Goal: Task Accomplishment & Management: Manage account settings

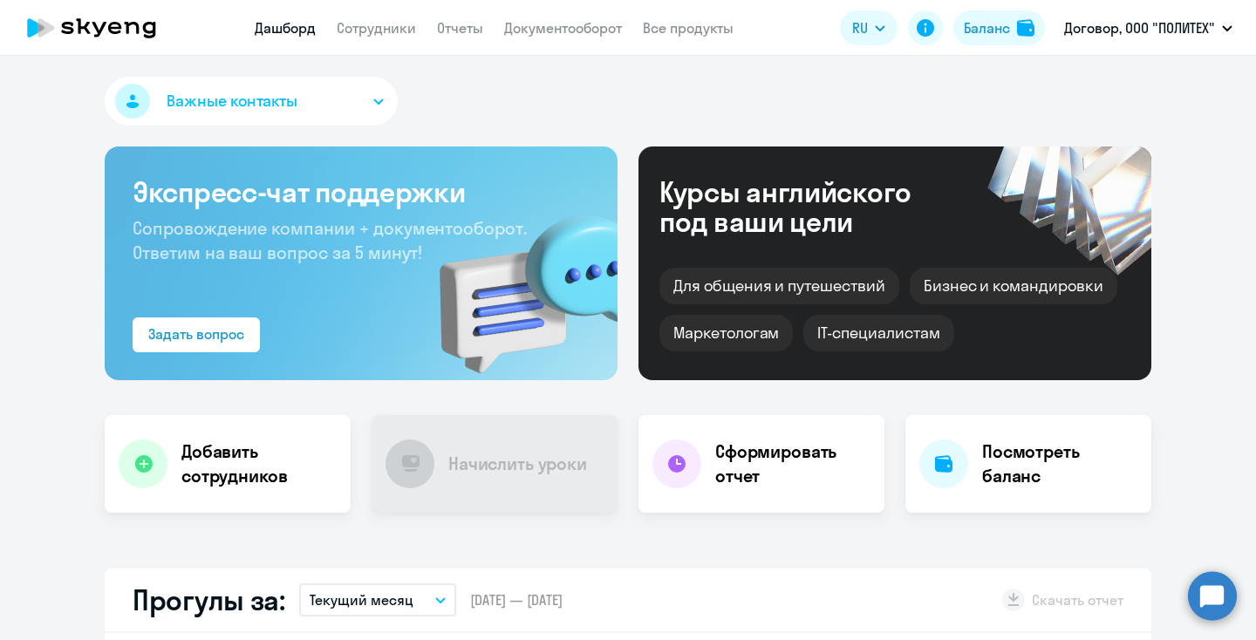
select select "30"
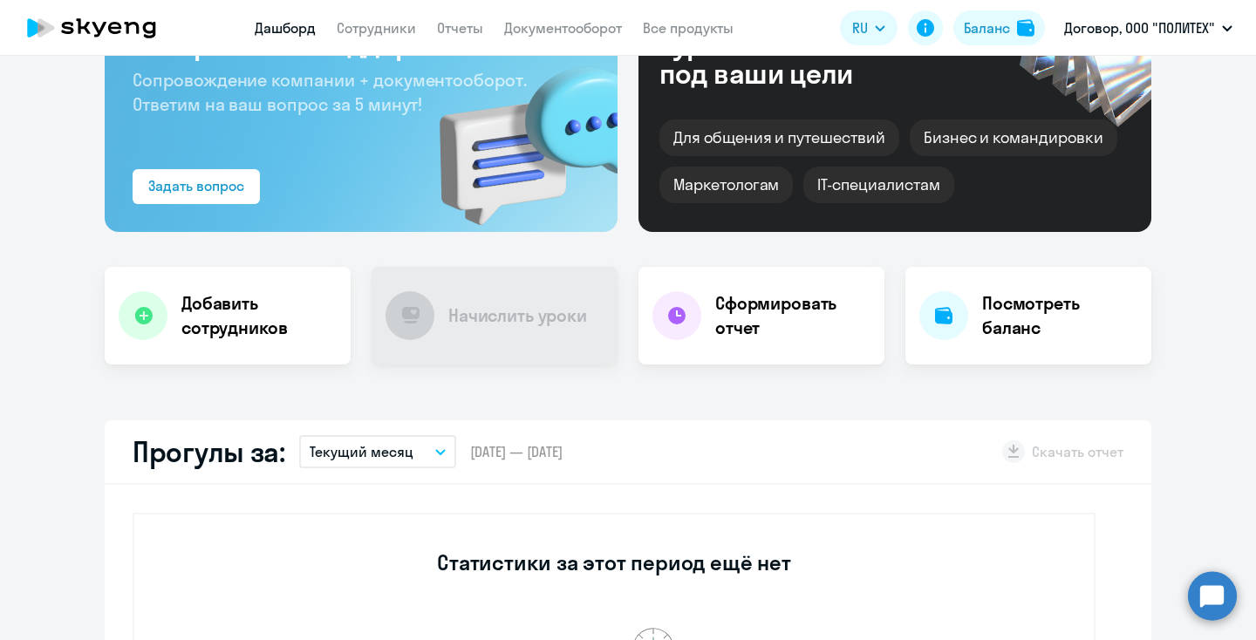
scroll to position [161, 0]
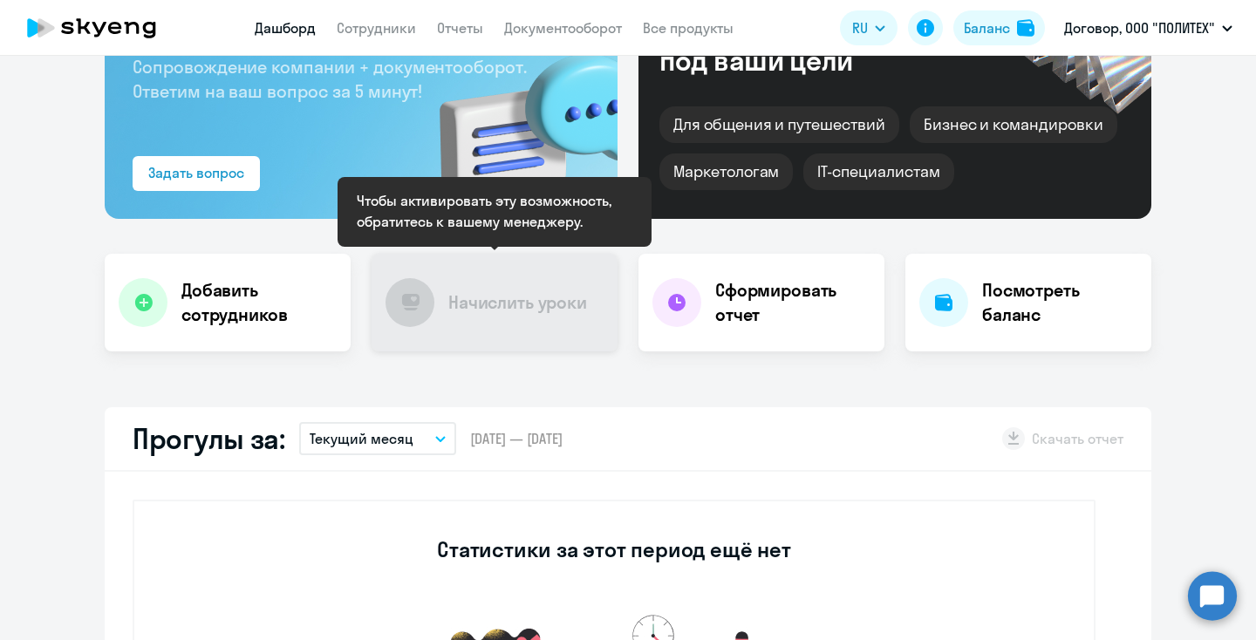
click at [520, 296] on h4 "Начислить уроки" at bounding box center [517, 302] width 139 height 24
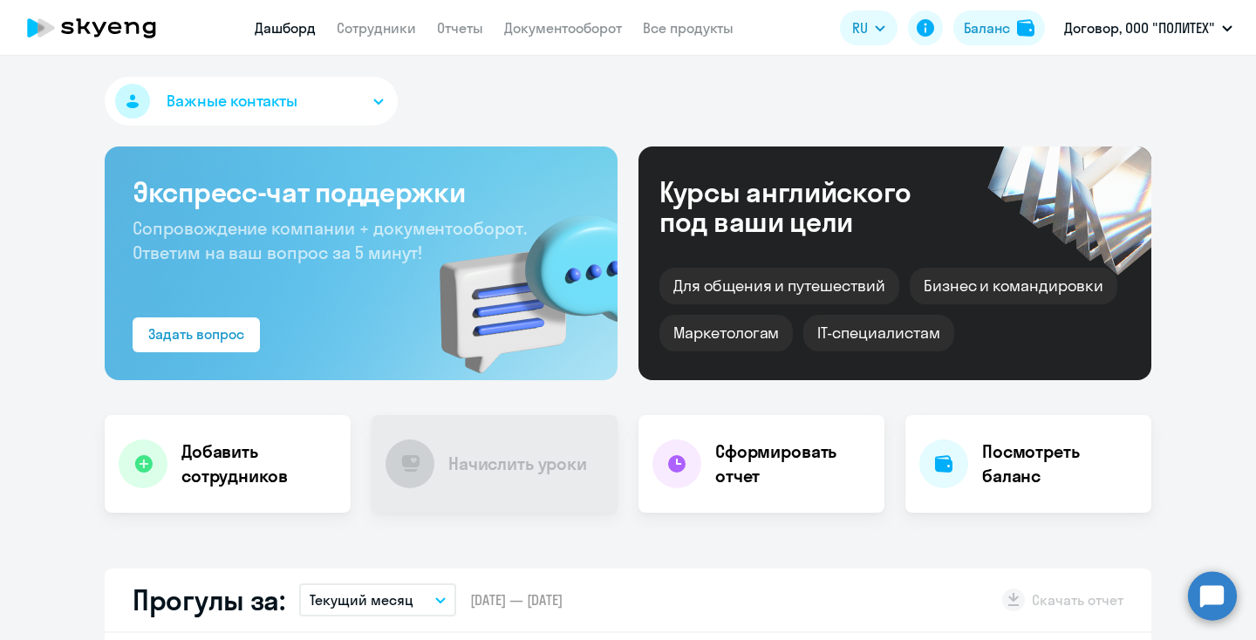
scroll to position [0, 0]
click at [351, 94] on button "Важные контакты" at bounding box center [251, 101] width 293 height 49
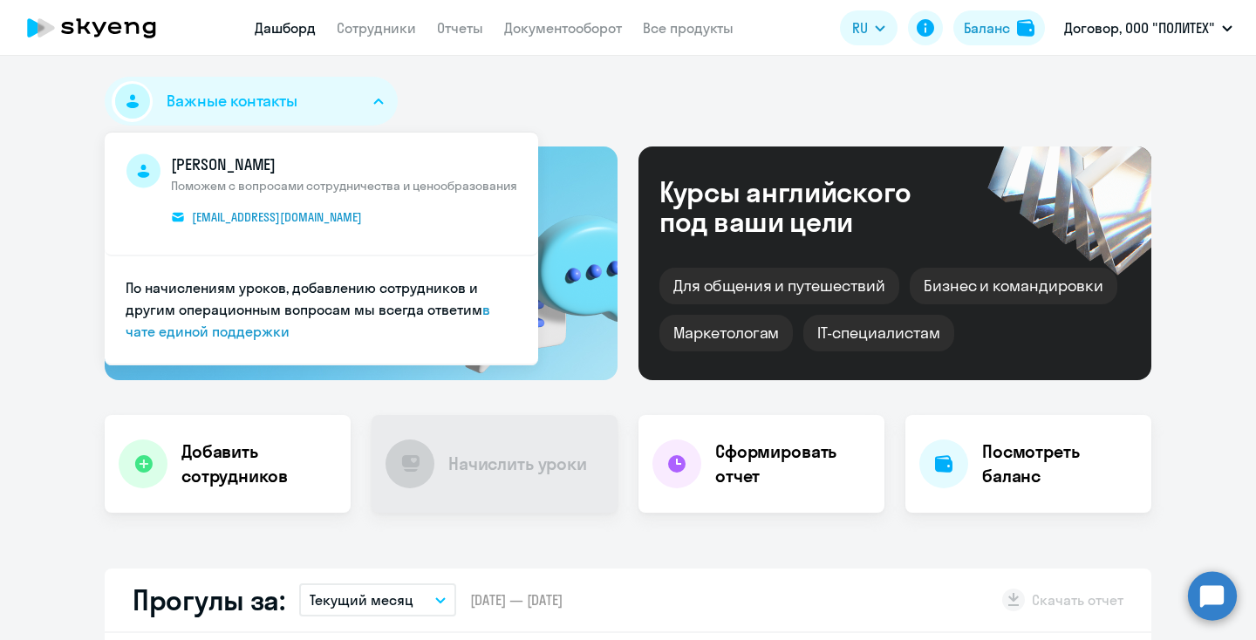
click at [351, 96] on button "Важные контакты" at bounding box center [251, 101] width 293 height 49
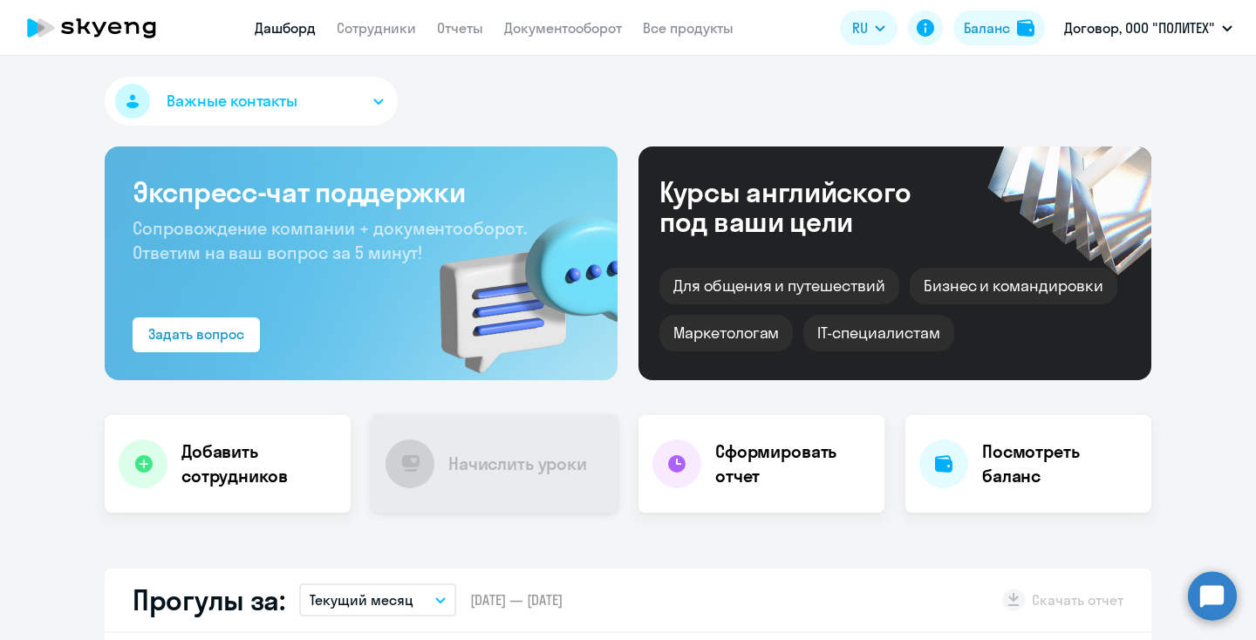
click at [470, 494] on div "Начислить уроки" at bounding box center [494, 464] width 246 height 98
click at [978, 479] on div "Посмотреть баланс" at bounding box center [1028, 464] width 246 height 98
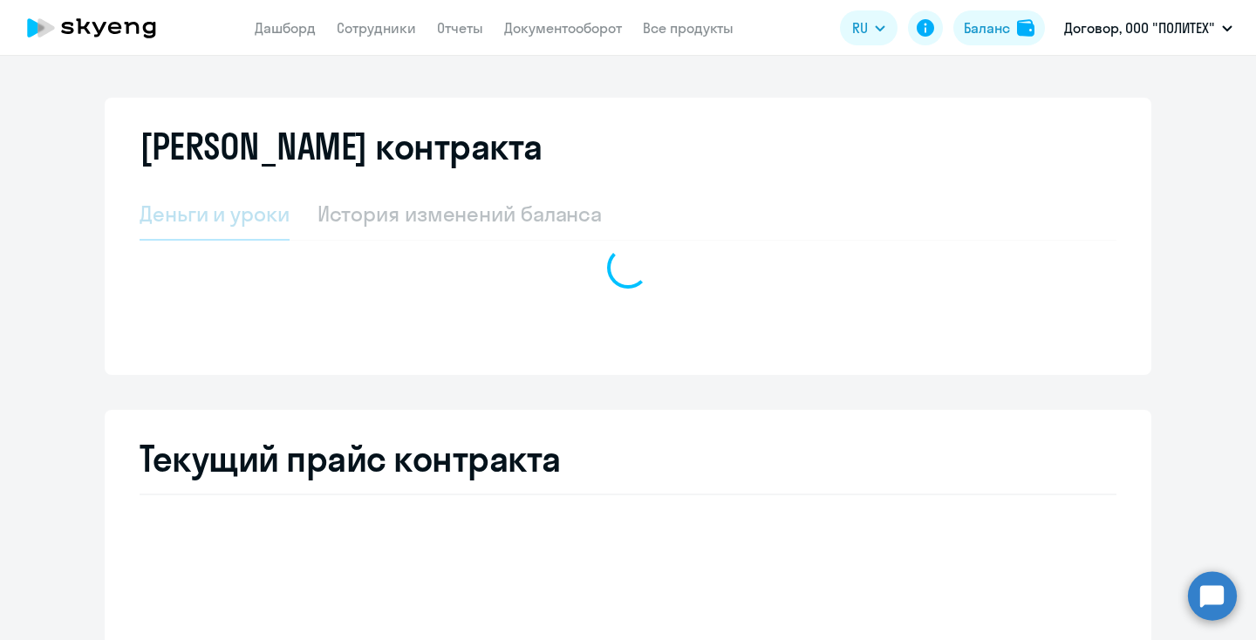
select select "english_adult_not_native_speaker"
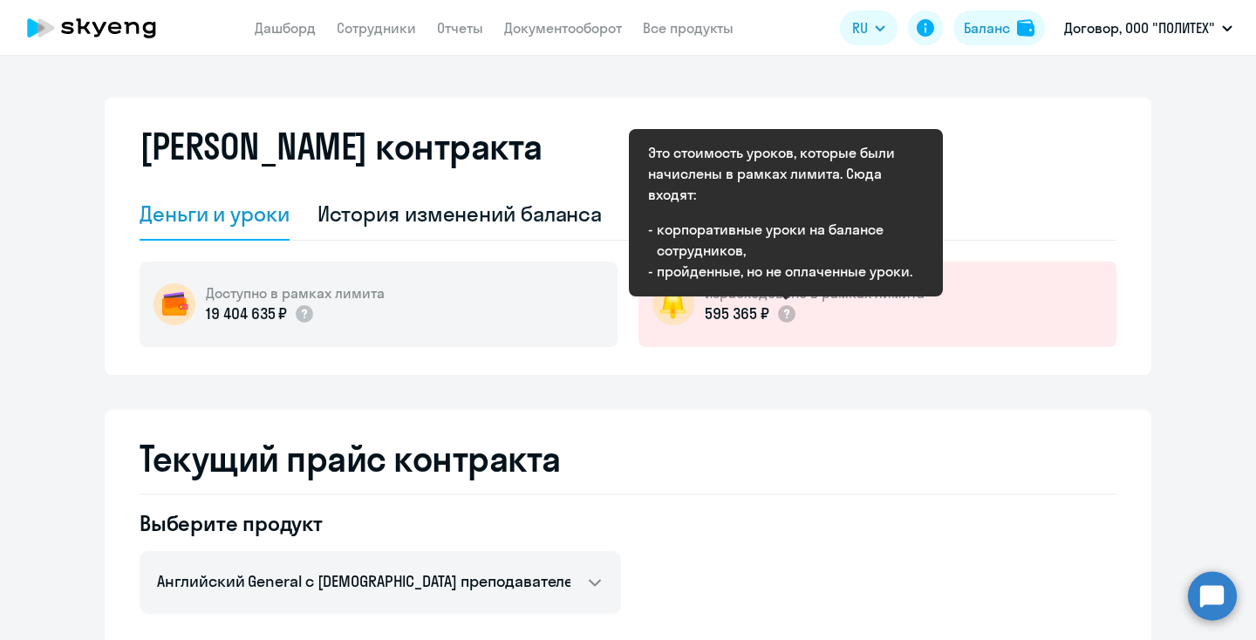
drag, startPoint x: 784, startPoint y: 317, endPoint x: 791, endPoint y: 370, distance: 53.6
click at [785, 336] on div "Израсходовано в рамках лимита 595 365 ₽" at bounding box center [877, 304] width 478 height 85
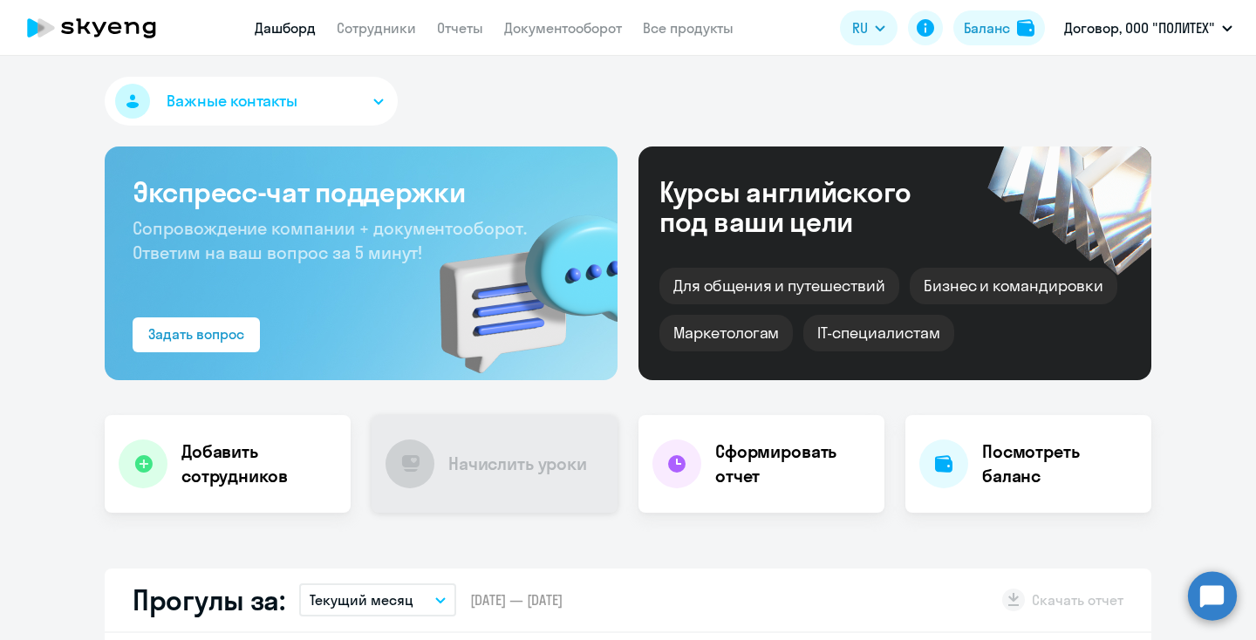
click at [436, 481] on div "Начислить уроки" at bounding box center [494, 464] width 246 height 98
click at [494, 435] on div "Начислить уроки" at bounding box center [494, 464] width 246 height 98
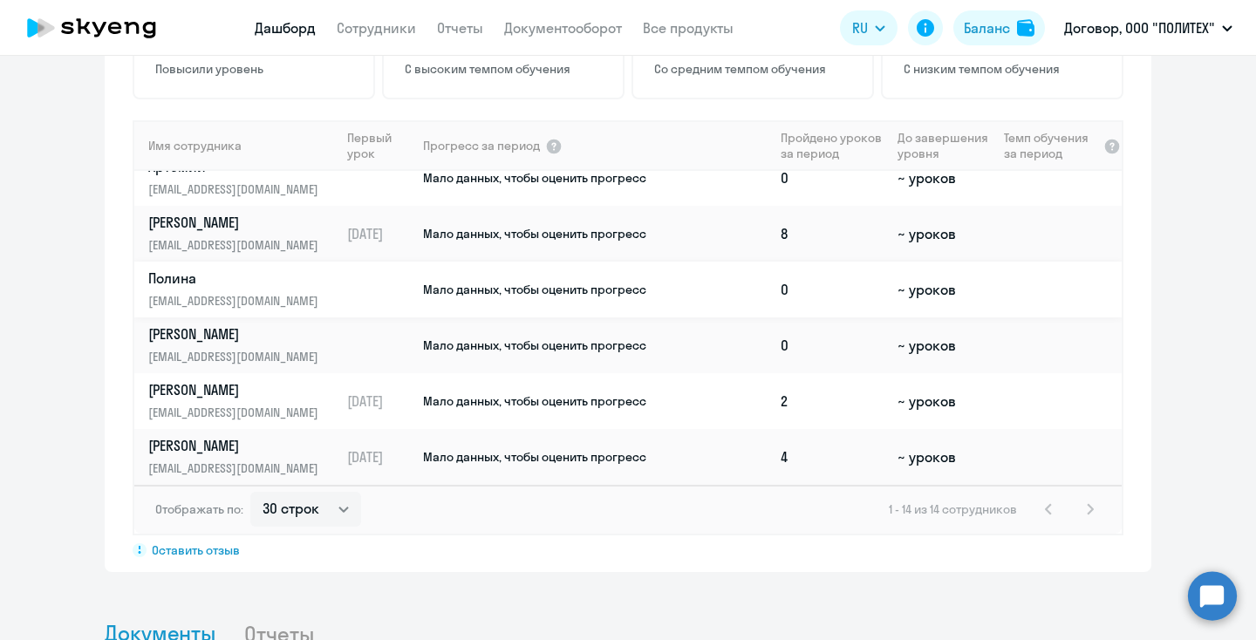
scroll to position [467, 0]
select select "100"
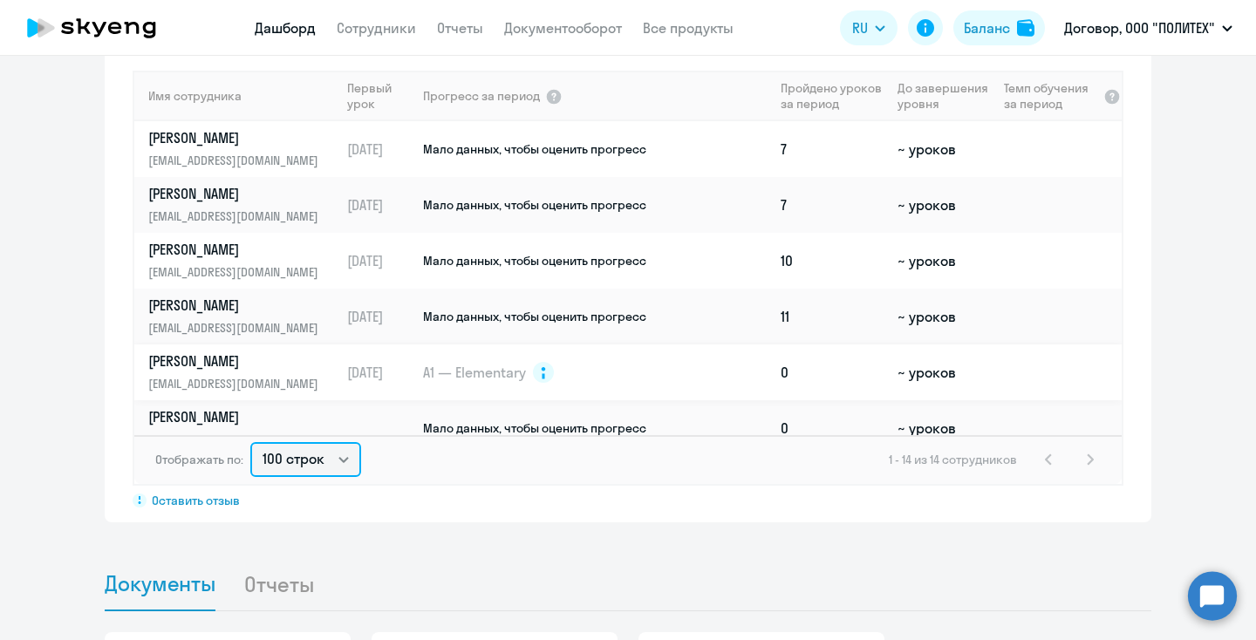
scroll to position [0, 0]
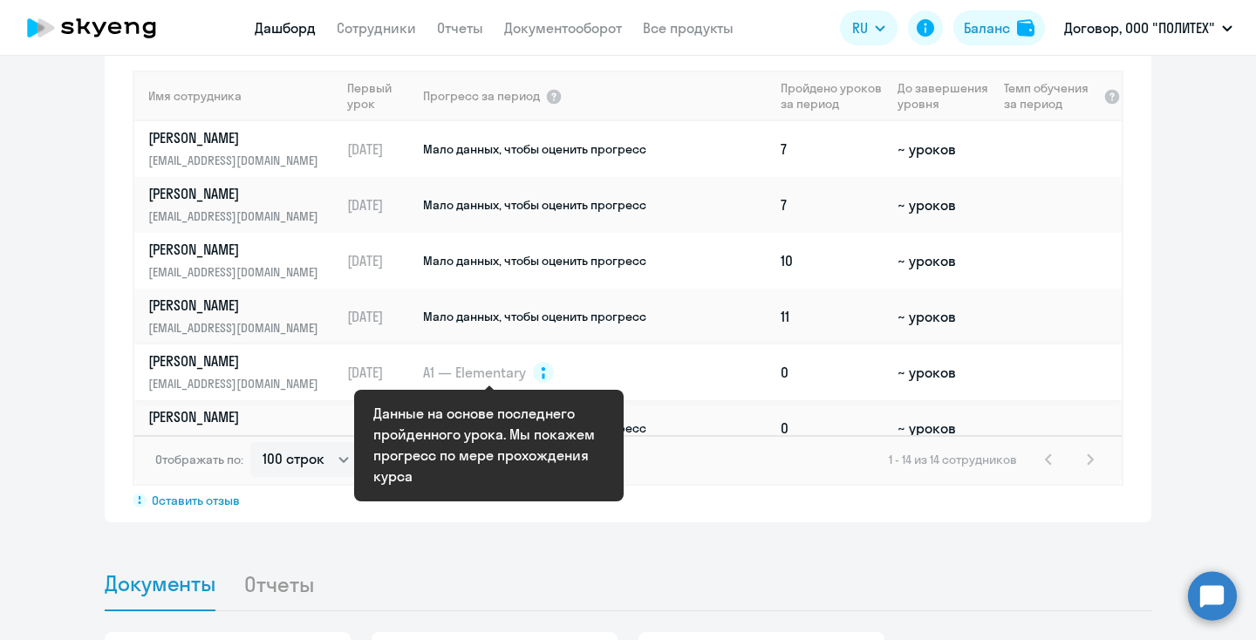
click at [547, 377] on circle at bounding box center [543, 372] width 21 height 21
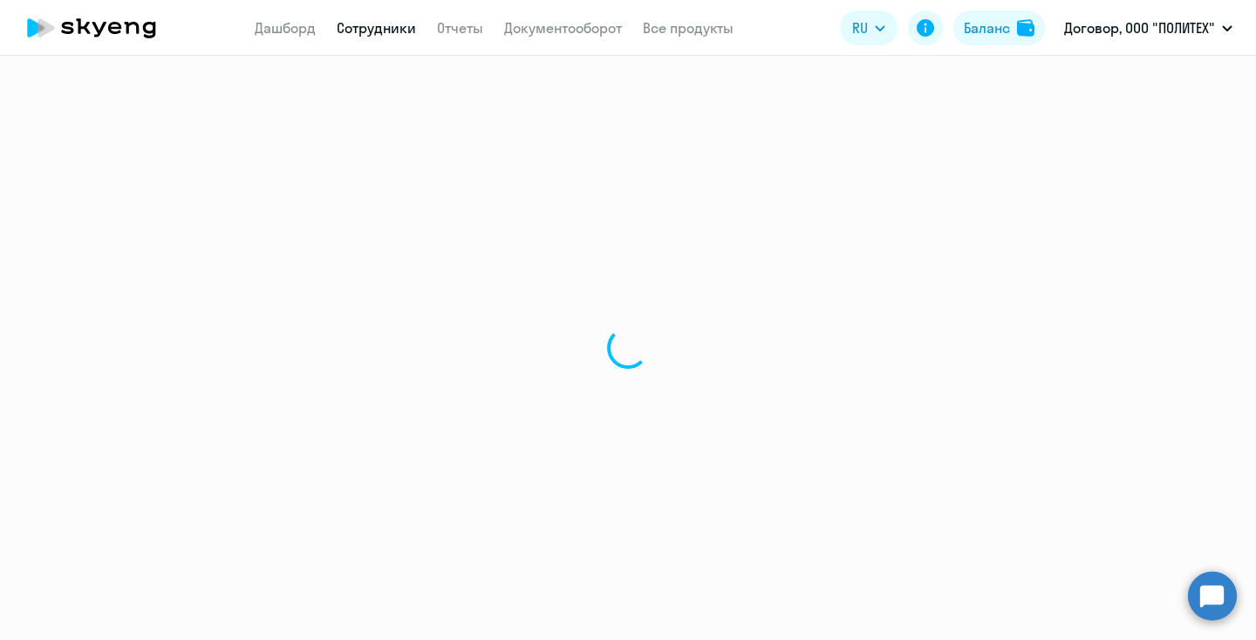
select select "english"
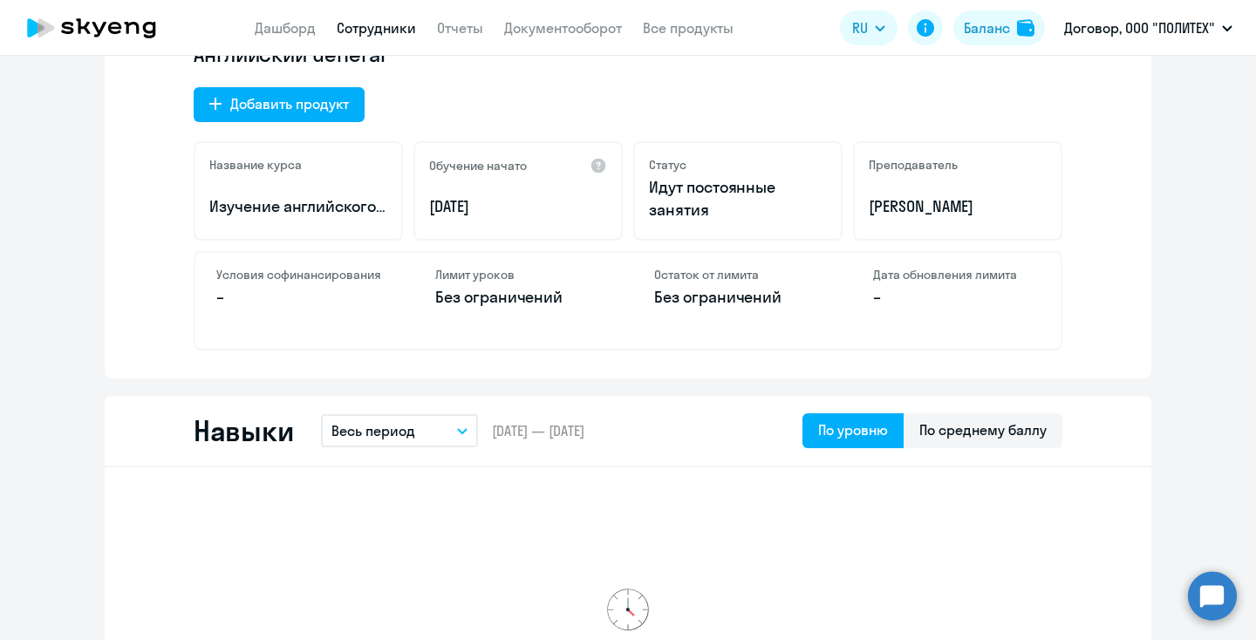
scroll to position [375, 0]
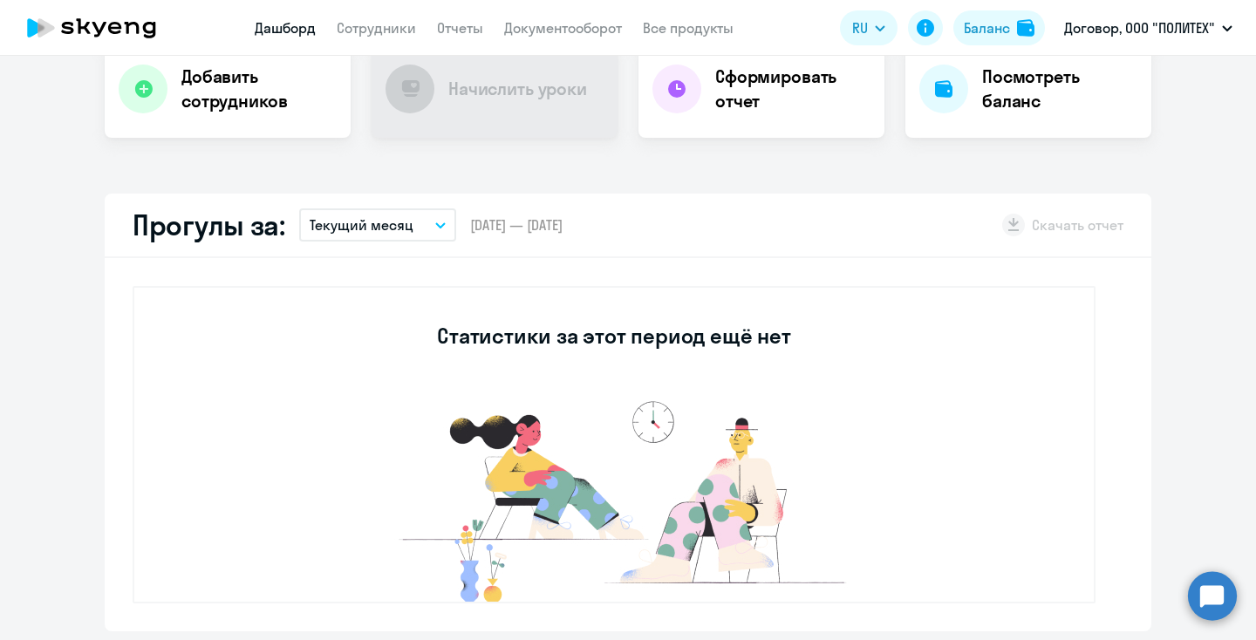
select select "30"
